Goal: Use online tool/utility: Utilize a website feature to perform a specific function

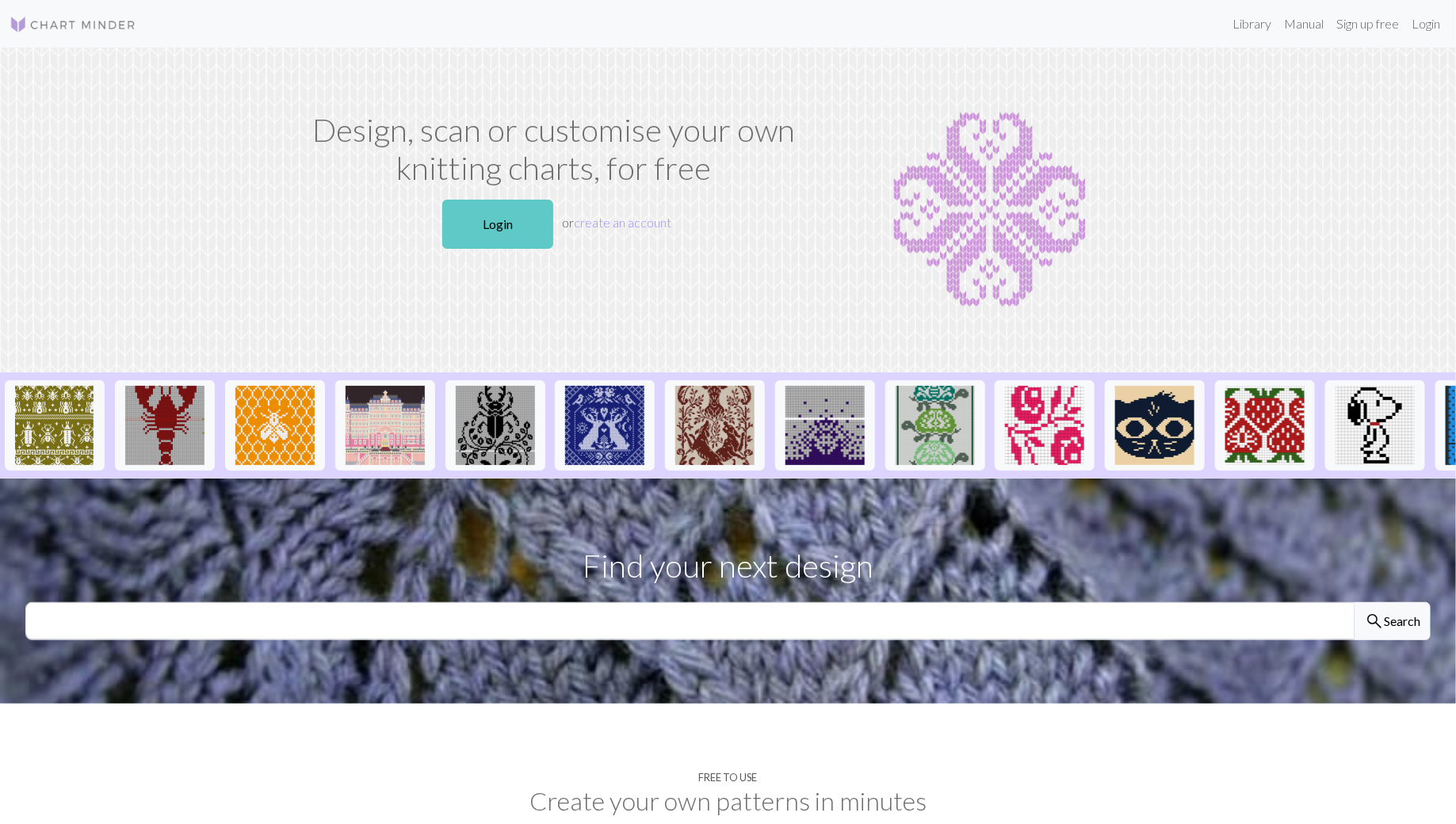
click at [504, 229] on link "Login" at bounding box center [497, 225] width 111 height 50
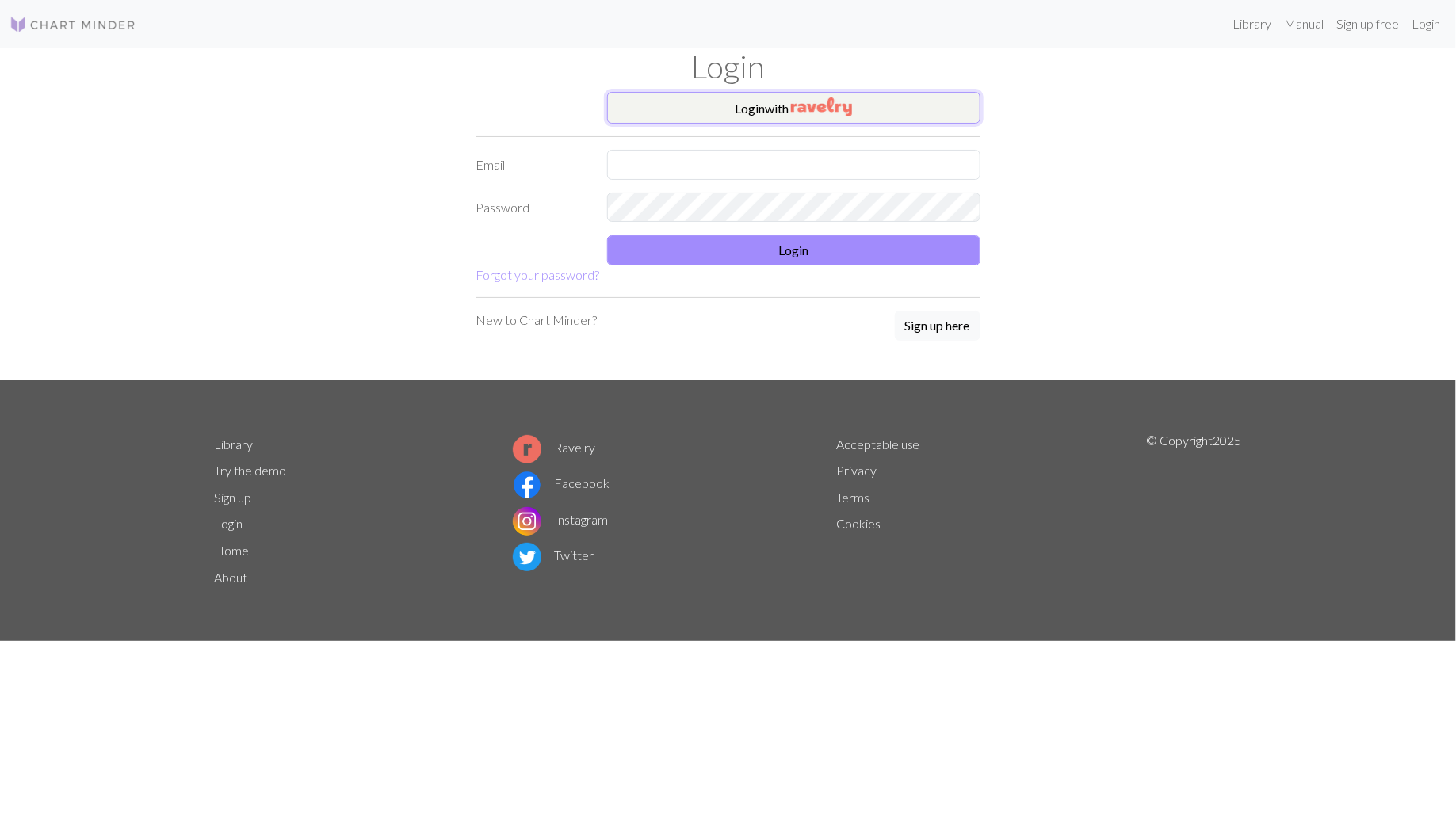
click at [756, 101] on button "Login with" at bounding box center [794, 108] width 374 height 32
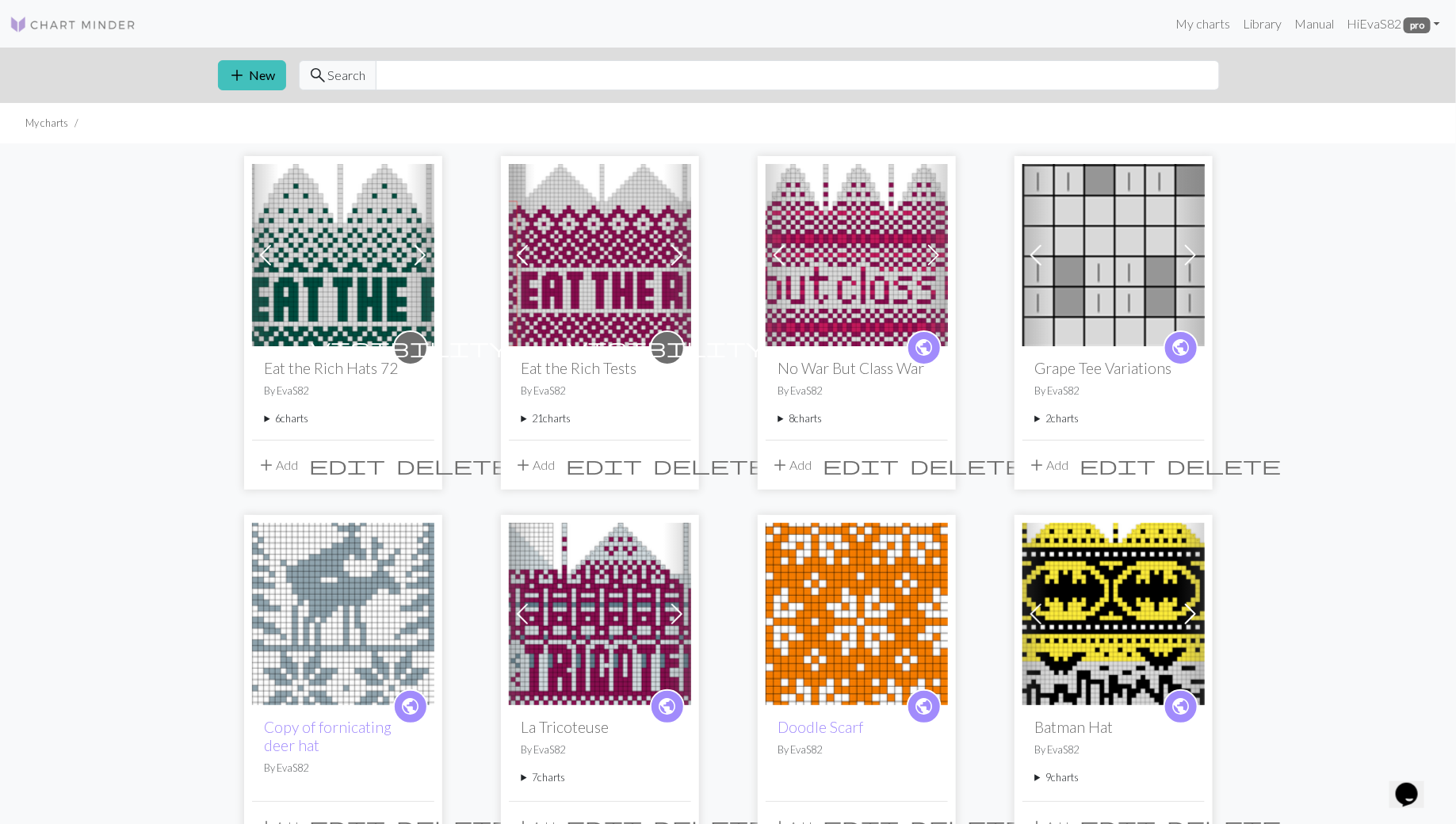
click at [270, 421] on summary "6 charts" at bounding box center [343, 419] width 157 height 15
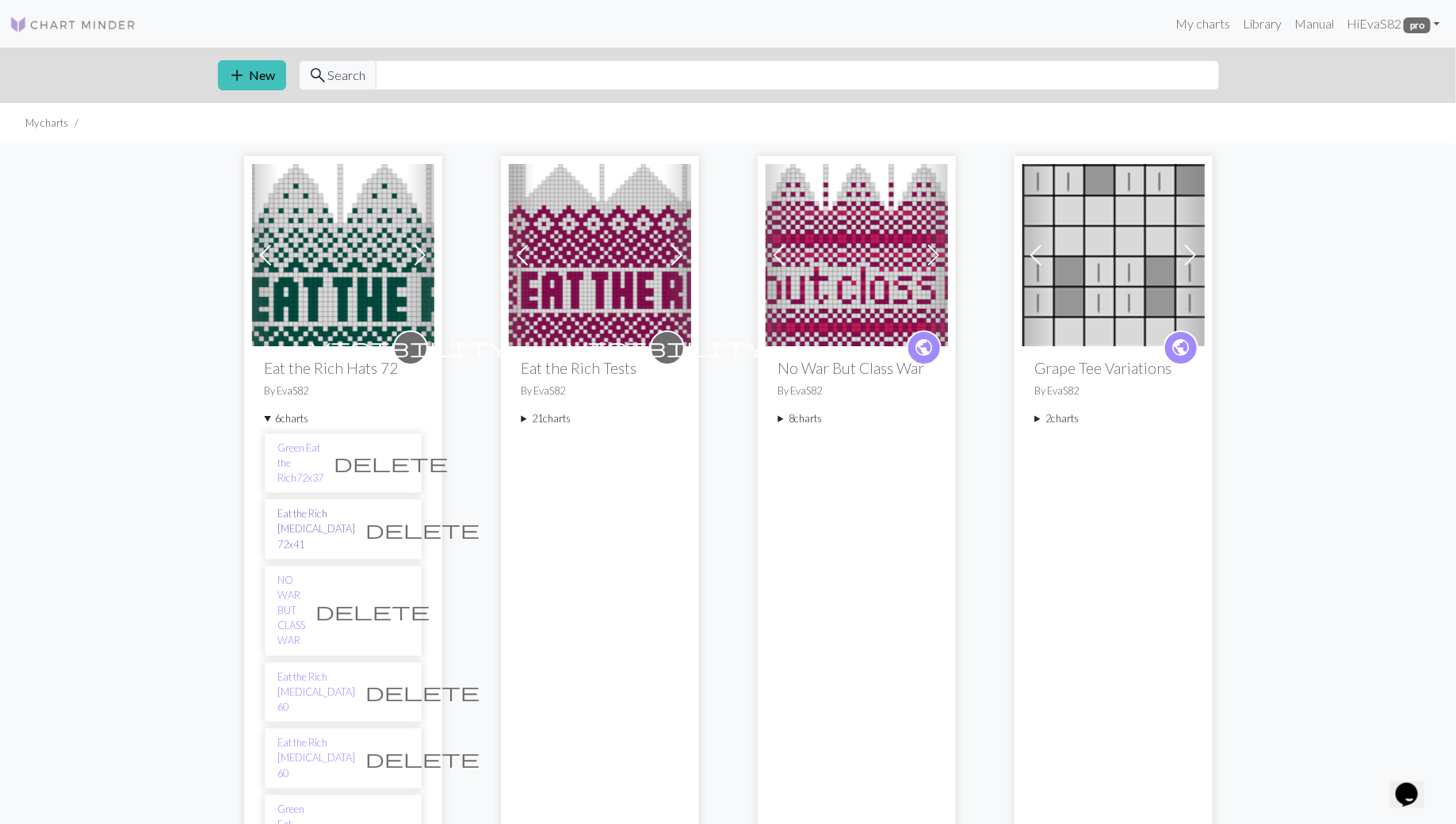
click at [312, 507] on link "Eat the Rich [MEDICAL_DATA] 72x41" at bounding box center [317, 529] width 78 height 46
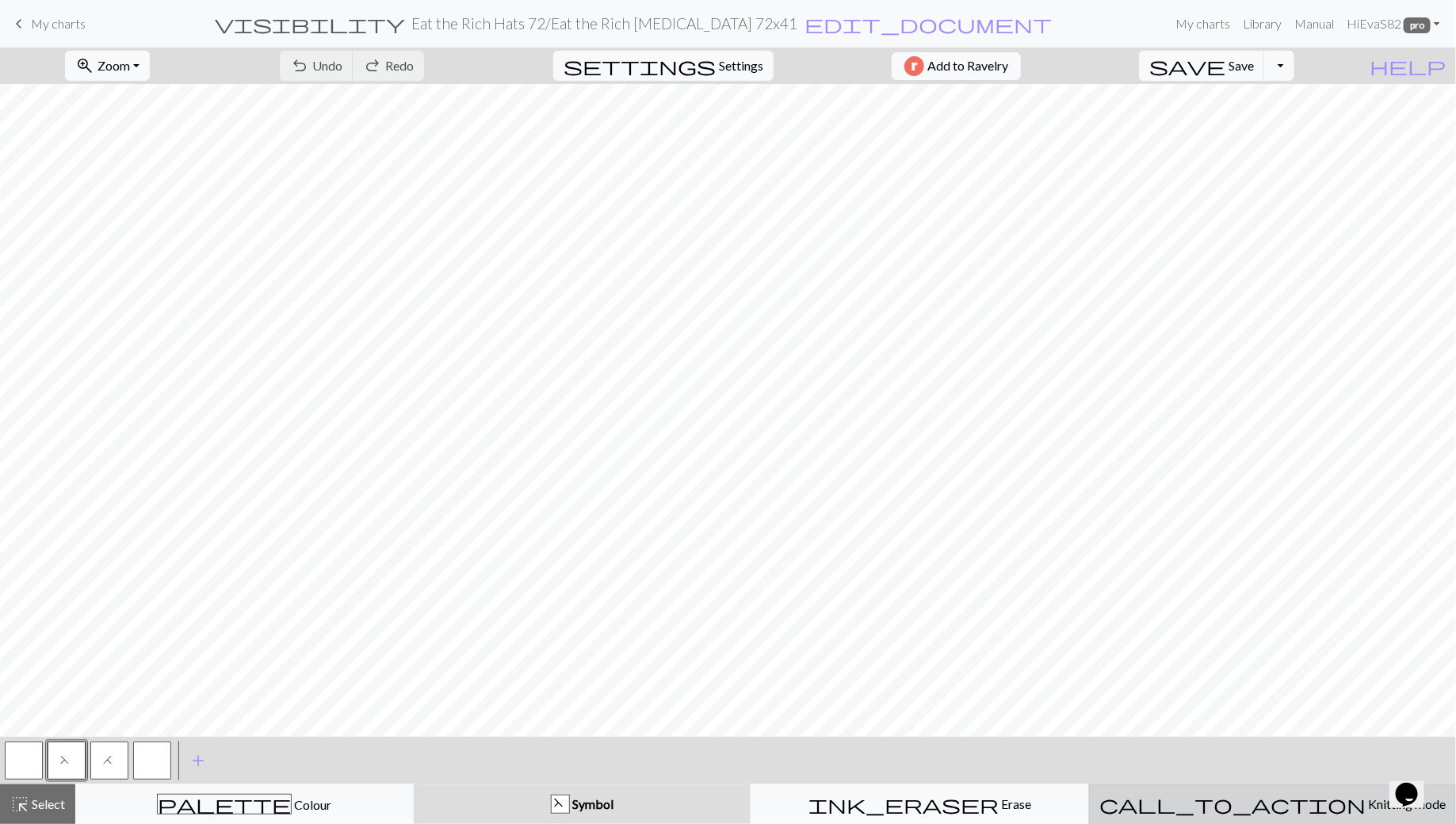
click at [756, 812] on div "call_to_action Knitting mode Knitting mode" at bounding box center [1272, 804] width 346 height 19
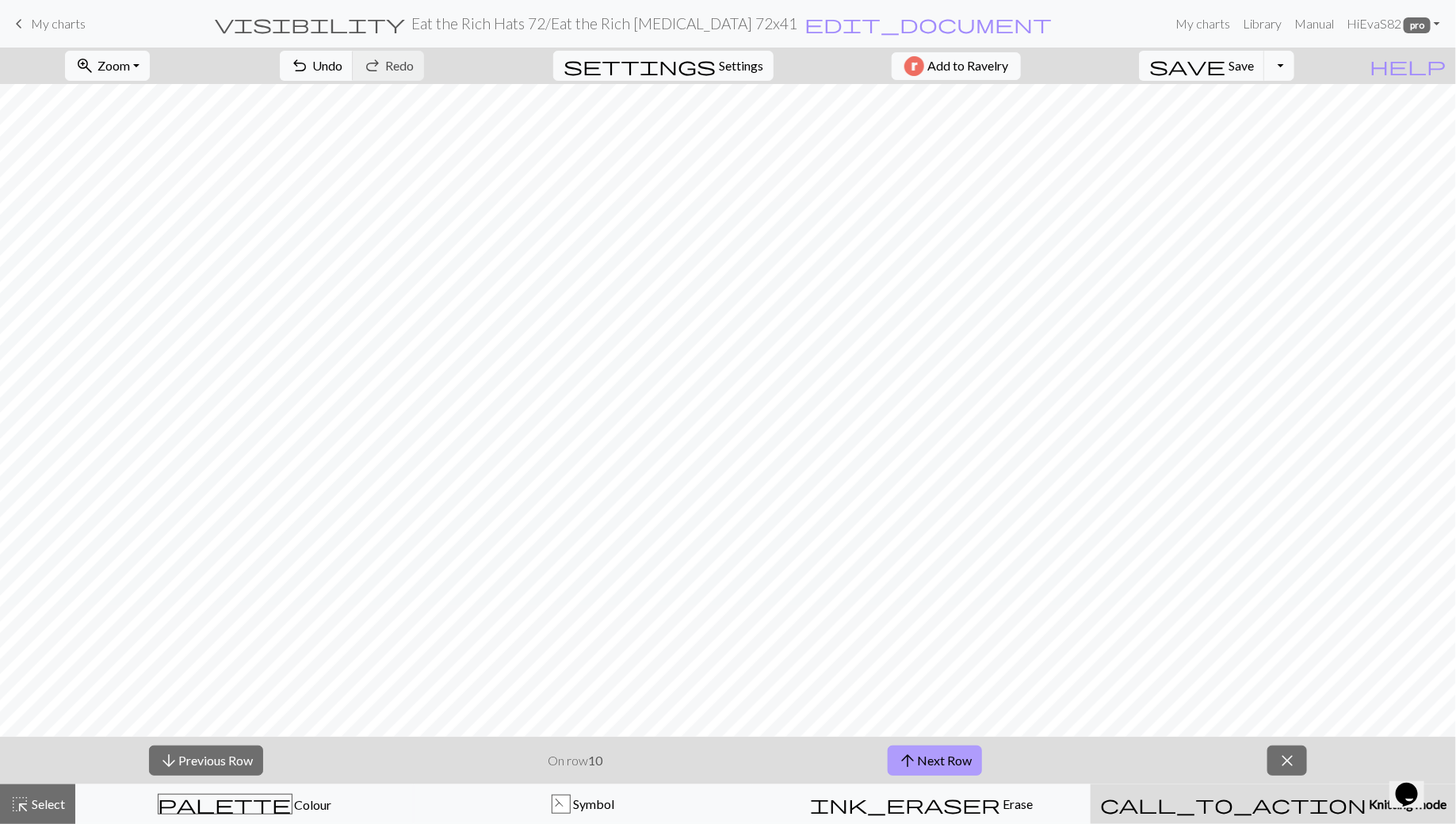
click at [756, 754] on button "arrow_upward Next Row" at bounding box center [935, 761] width 95 height 30
click at [756, 746] on button "arrow_upward Next Row" at bounding box center [935, 761] width 95 height 30
